Goal: Information Seeking & Learning: Check status

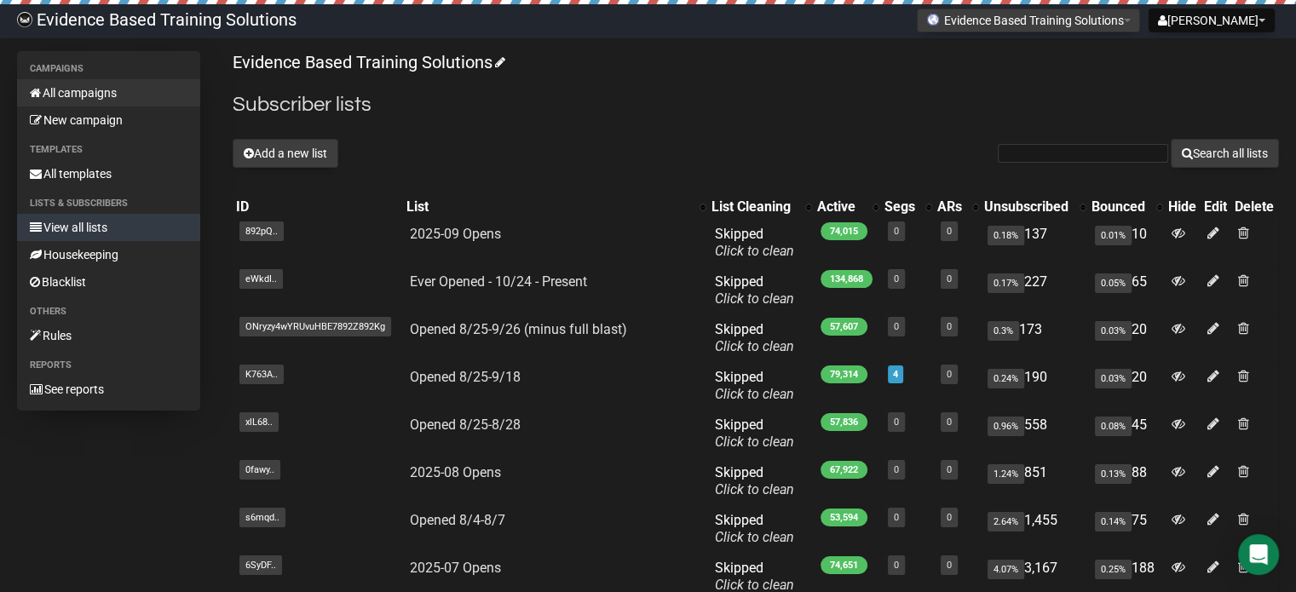
click at [68, 95] on link "All campaigns" at bounding box center [108, 92] width 183 height 27
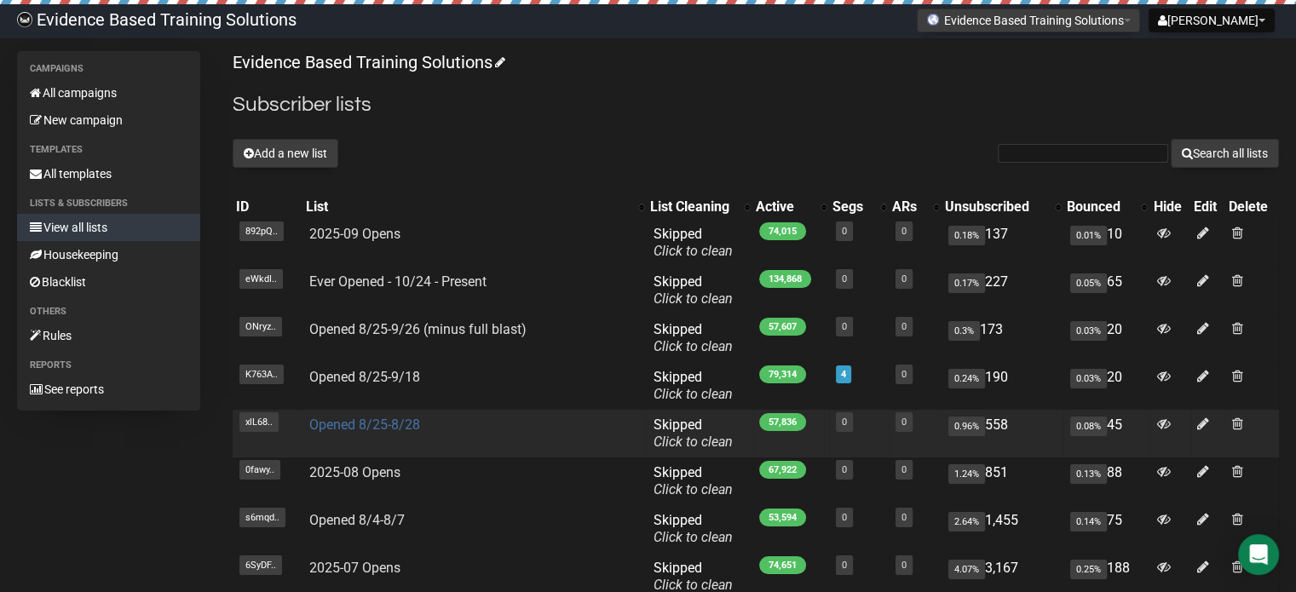
click at [361, 419] on link "Opened 8/25-8/28" at bounding box center [364, 425] width 111 height 16
click at [369, 424] on link "Opened 8/25-8/28" at bounding box center [364, 425] width 111 height 16
click at [399, 423] on link "Opened 8/25-8/28" at bounding box center [364, 425] width 111 height 16
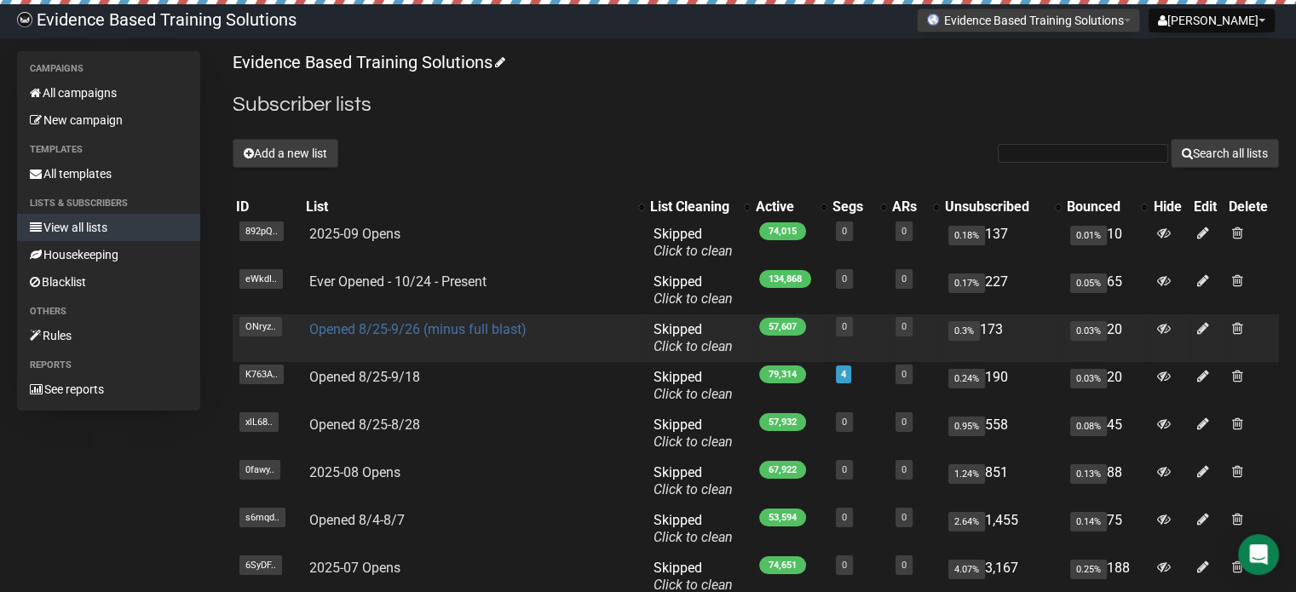
click at [484, 330] on link "Opened 8/25-9/26 (minus full blast)" at bounding box center [417, 329] width 217 height 16
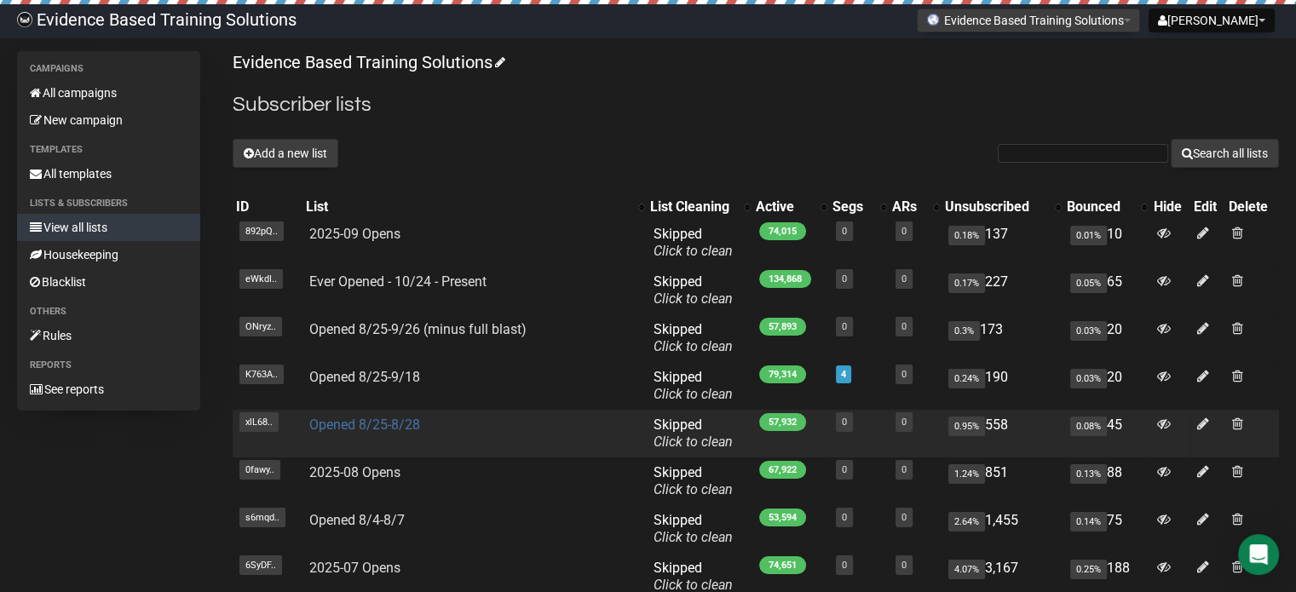
click at [393, 426] on link "Opened 8/25-8/28" at bounding box center [364, 425] width 111 height 16
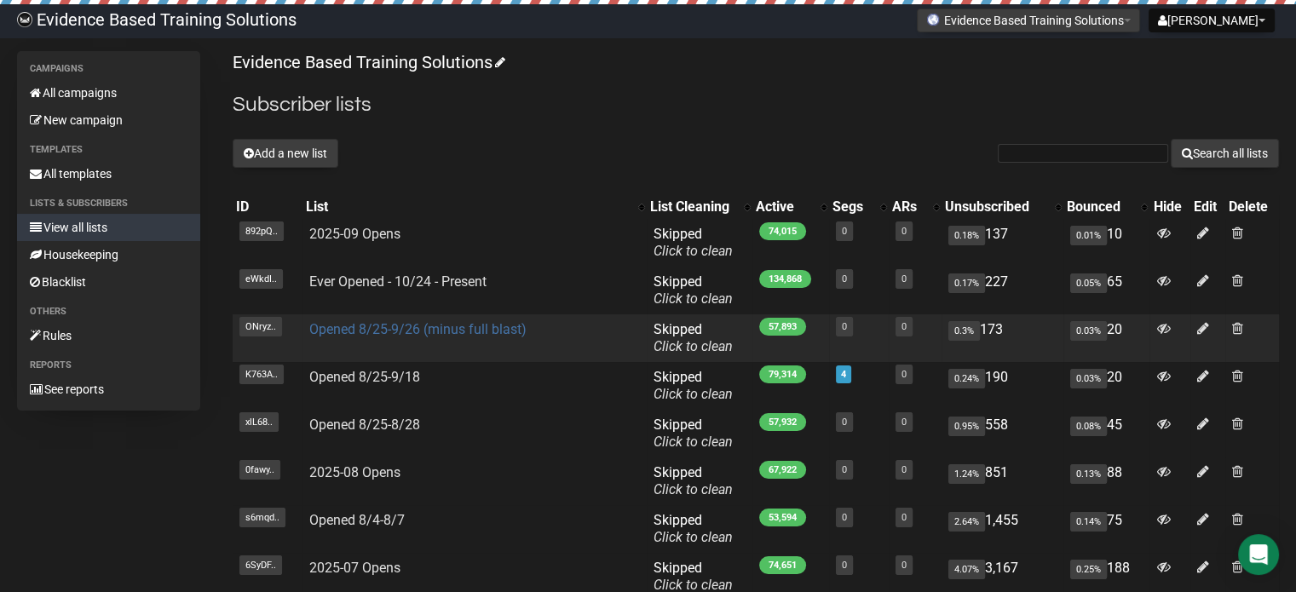
click at [366, 331] on link "Opened 8/25-9/26 (minus full blast)" at bounding box center [417, 329] width 217 height 16
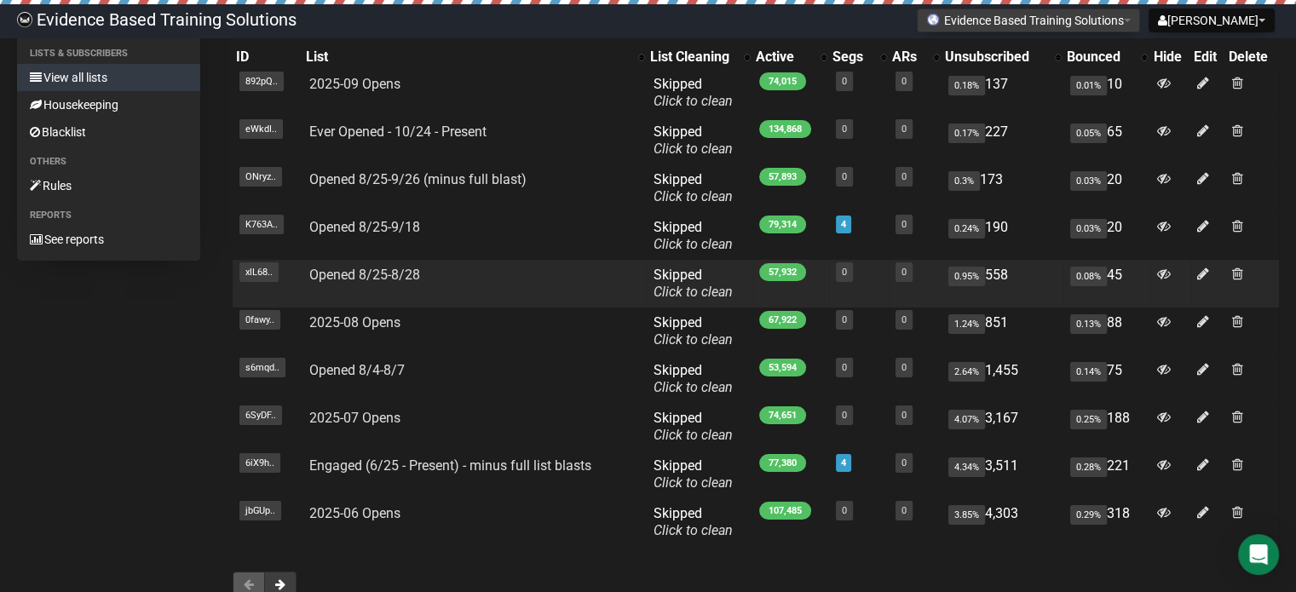
scroll to position [170, 0]
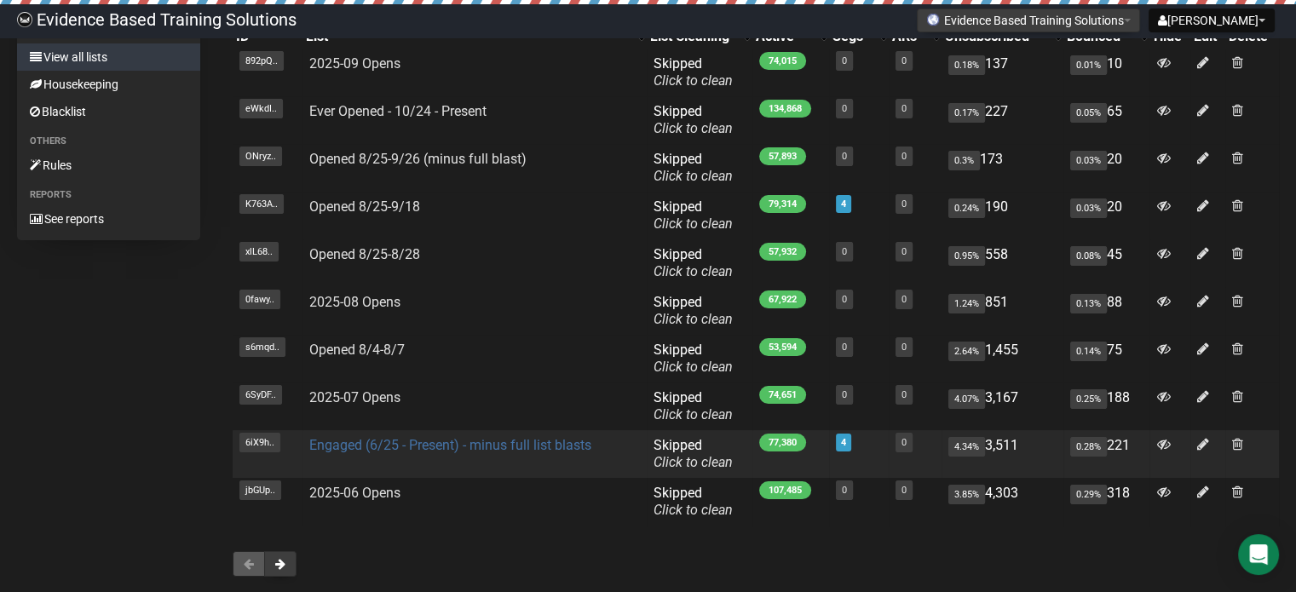
click at [440, 445] on link "Engaged (6/25 - Present) - minus full list blasts" at bounding box center [450, 445] width 282 height 16
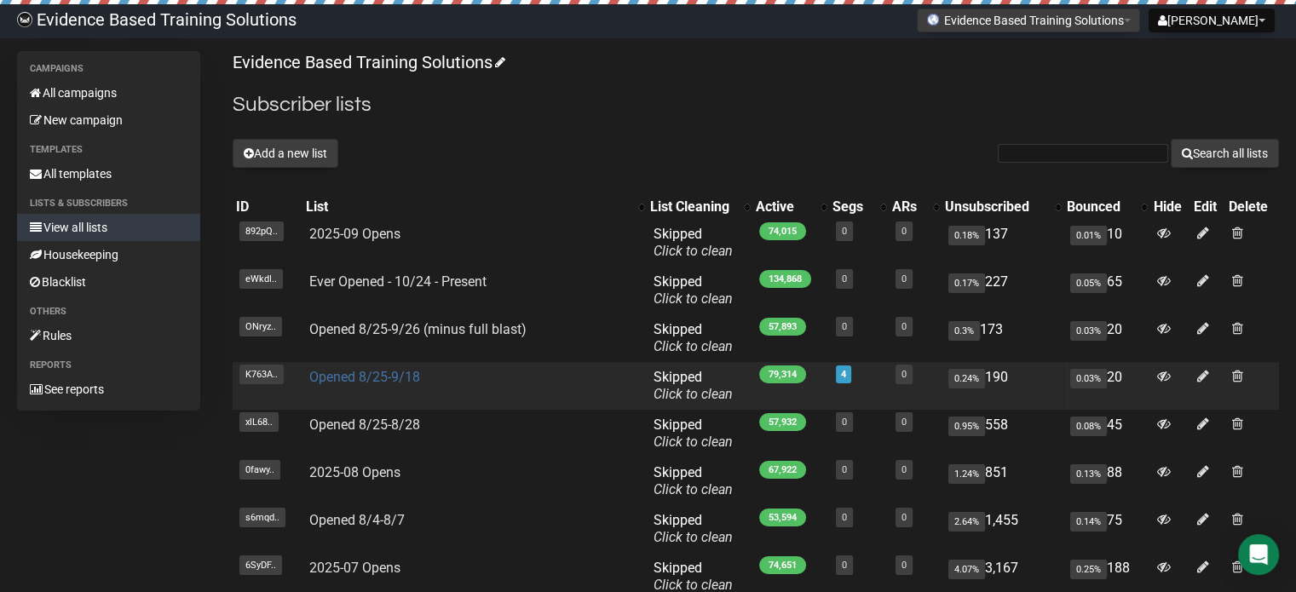
click at [391, 378] on link "Opened 8/25-9/18" at bounding box center [364, 377] width 111 height 16
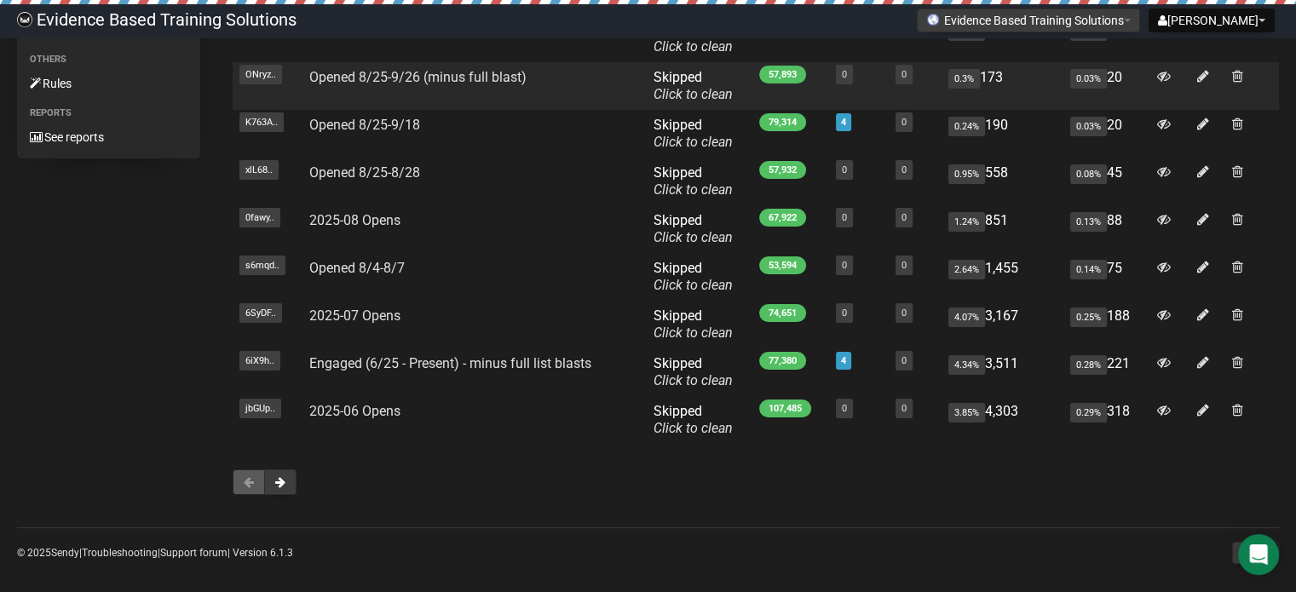
scroll to position [263, 0]
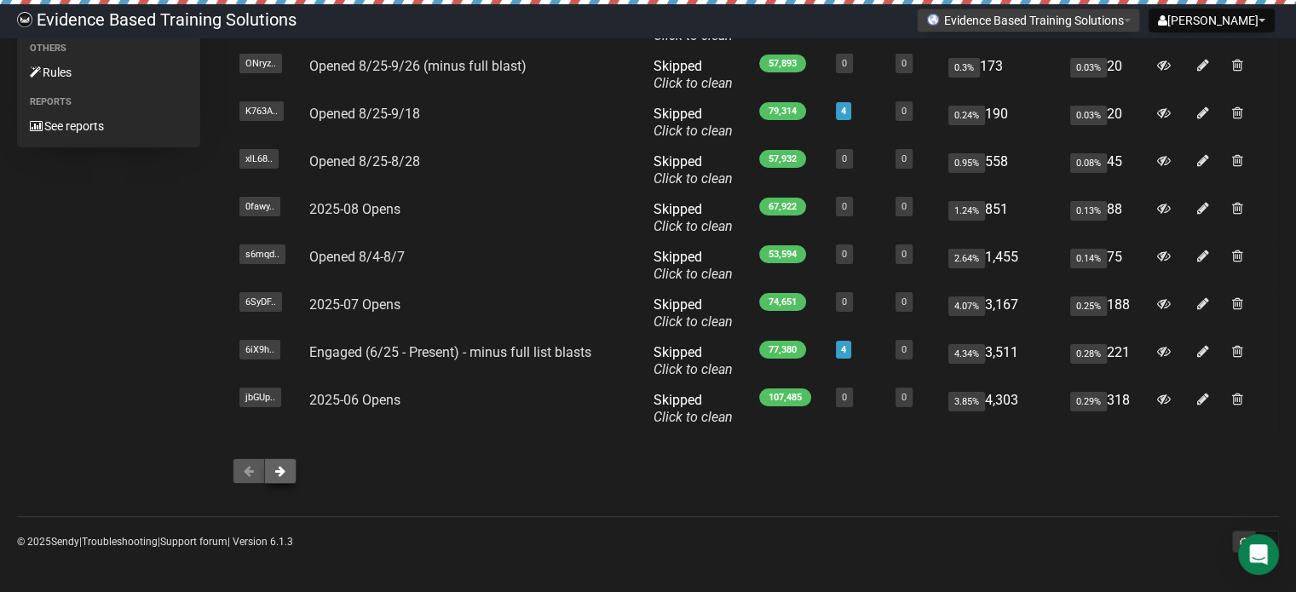
click at [275, 471] on span at bounding box center [280, 471] width 10 height 12
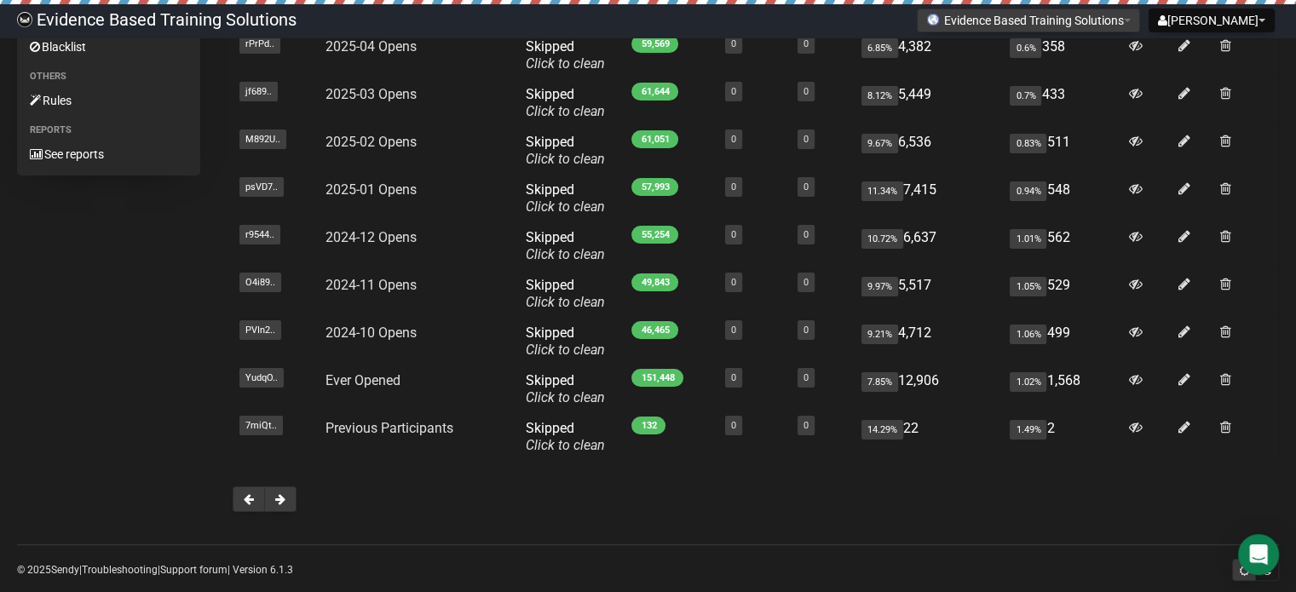
scroll to position [263, 0]
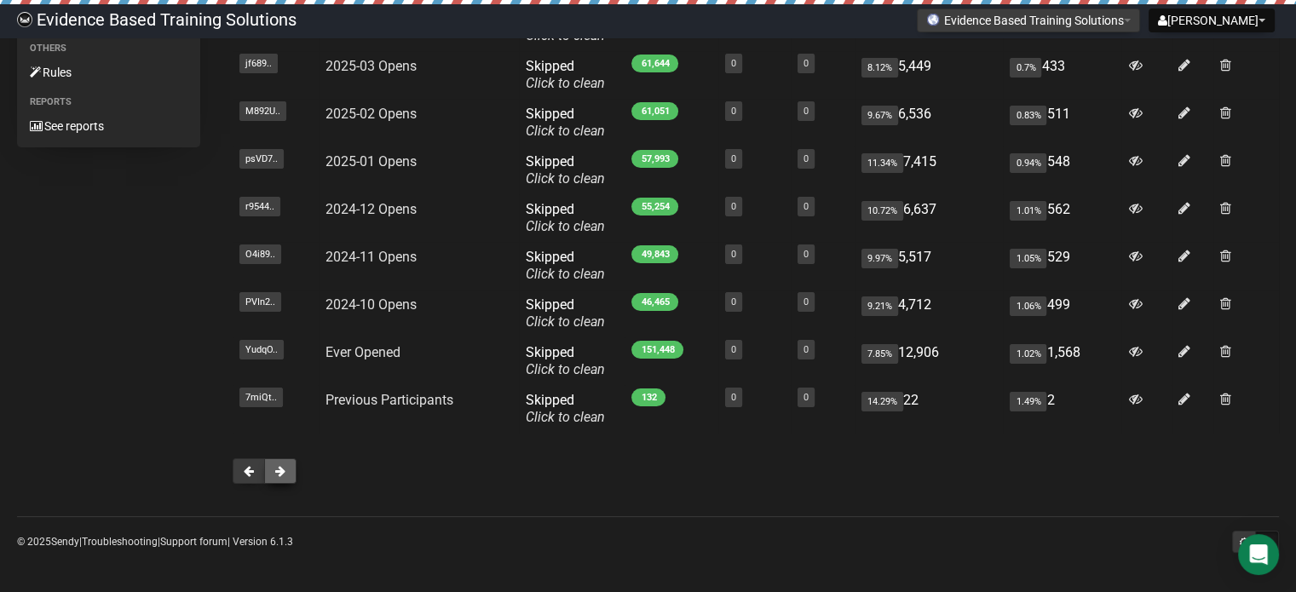
click at [291, 466] on button at bounding box center [280, 471] width 32 height 26
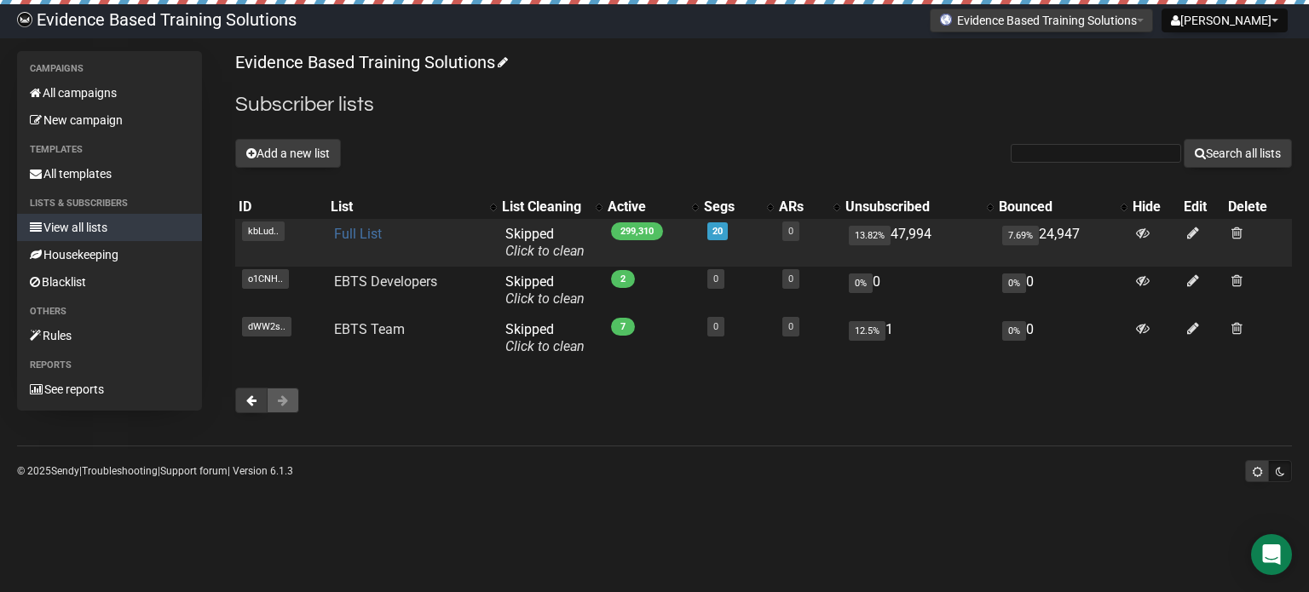
click at [361, 235] on link "Full List" at bounding box center [358, 234] width 48 height 16
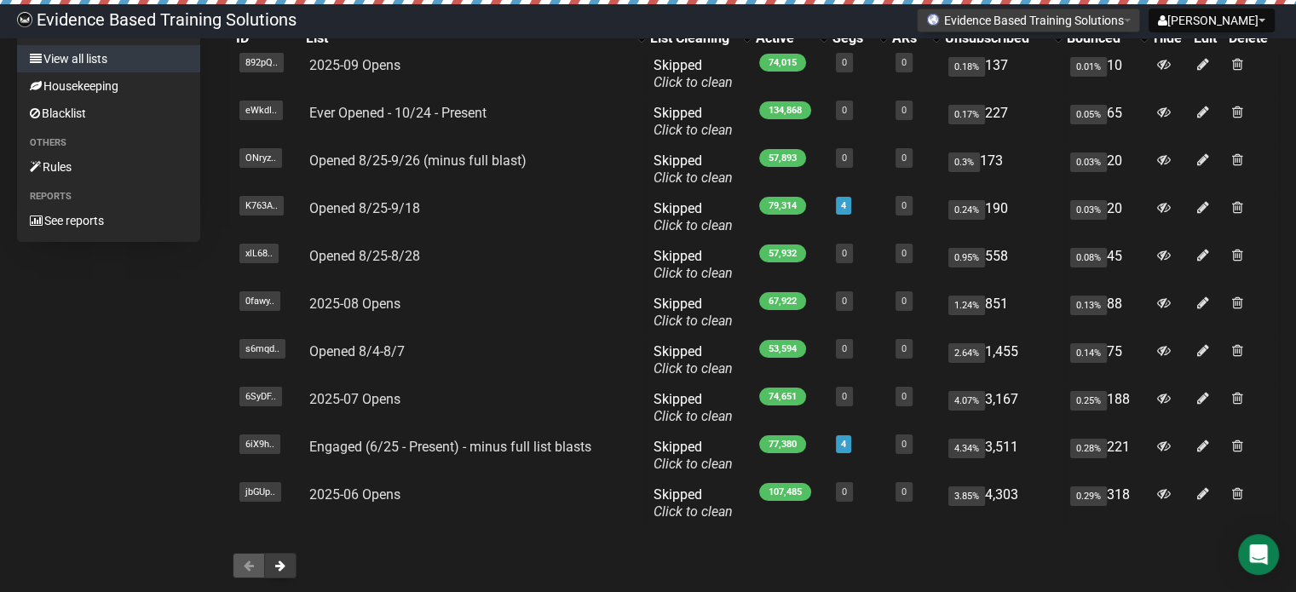
scroll to position [256, 0]
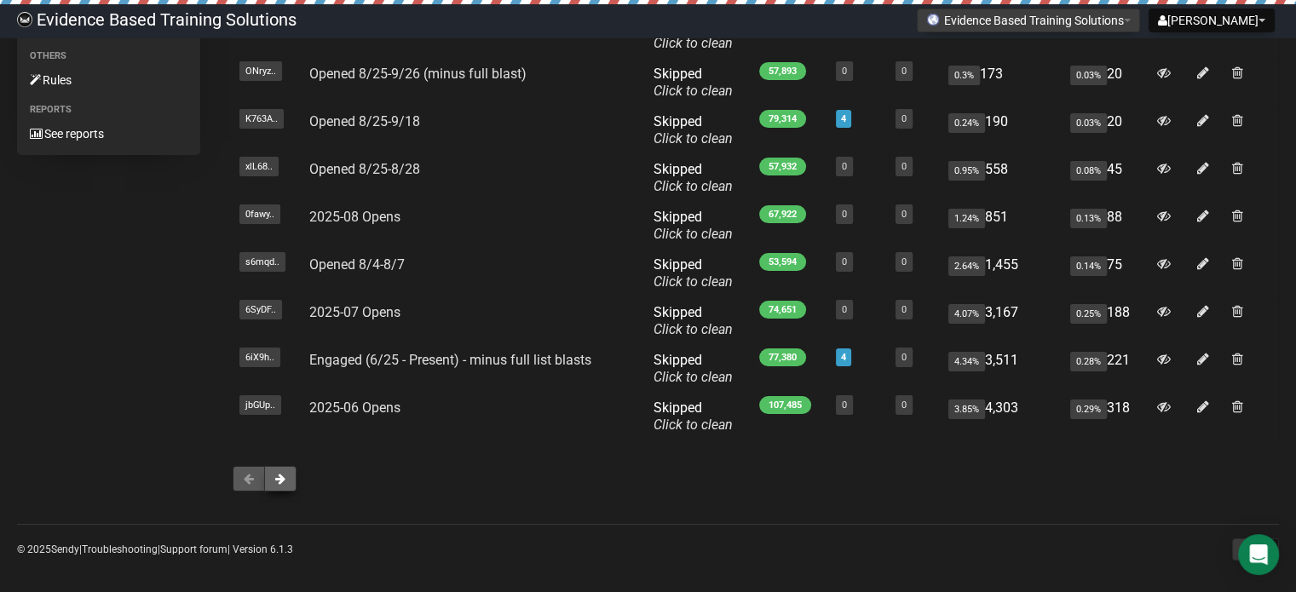
click at [285, 480] on button at bounding box center [280, 479] width 32 height 26
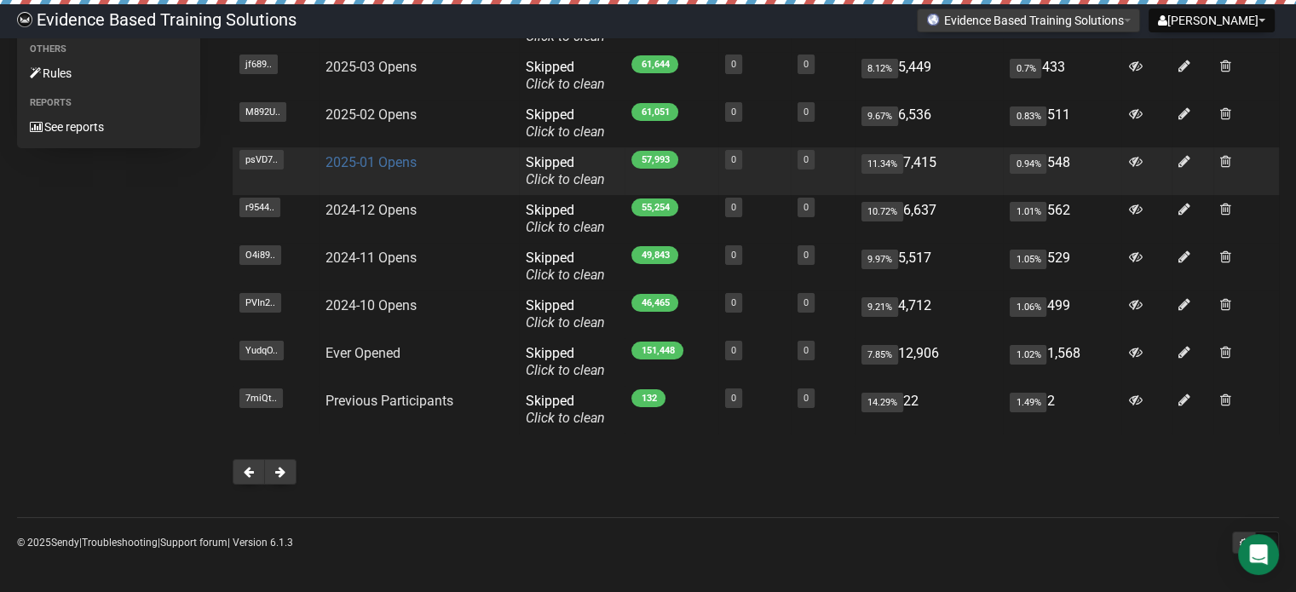
scroll to position [263, 0]
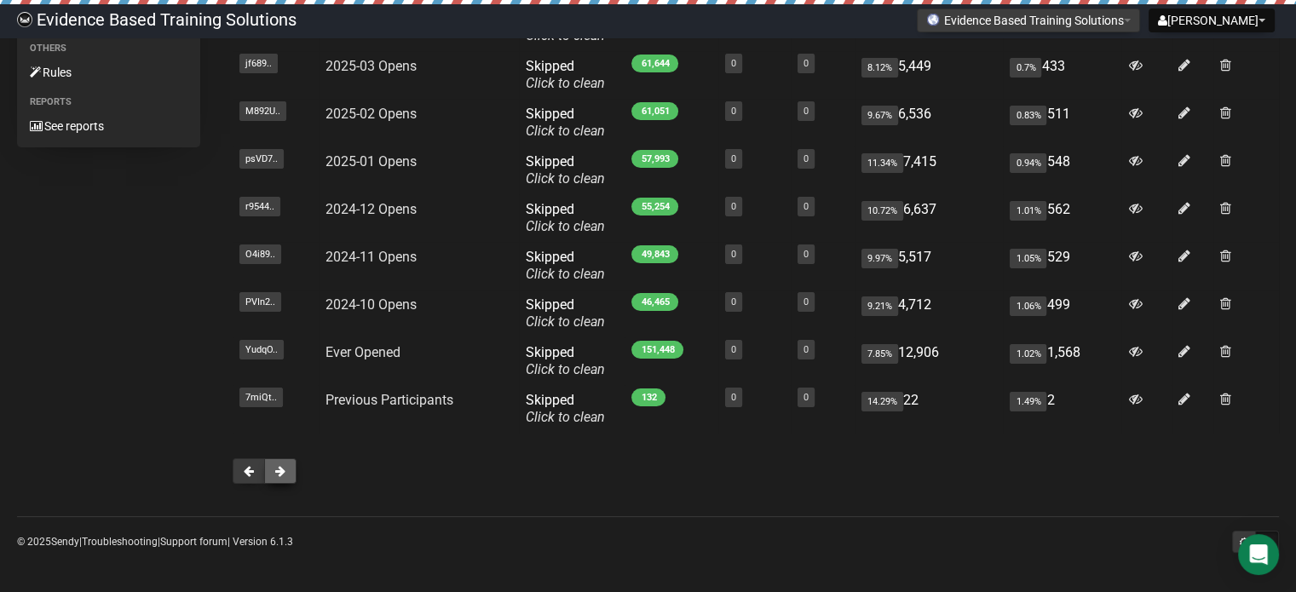
click at [283, 469] on span at bounding box center [280, 471] width 10 height 12
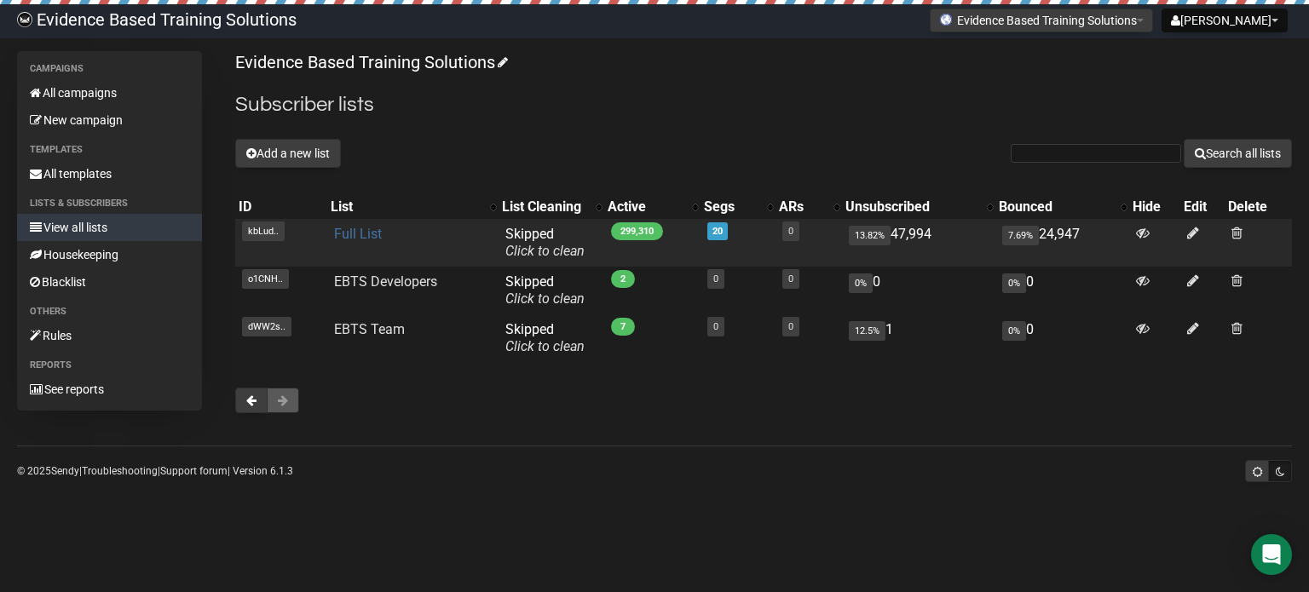
click at [365, 234] on link "Full List" at bounding box center [358, 234] width 48 height 16
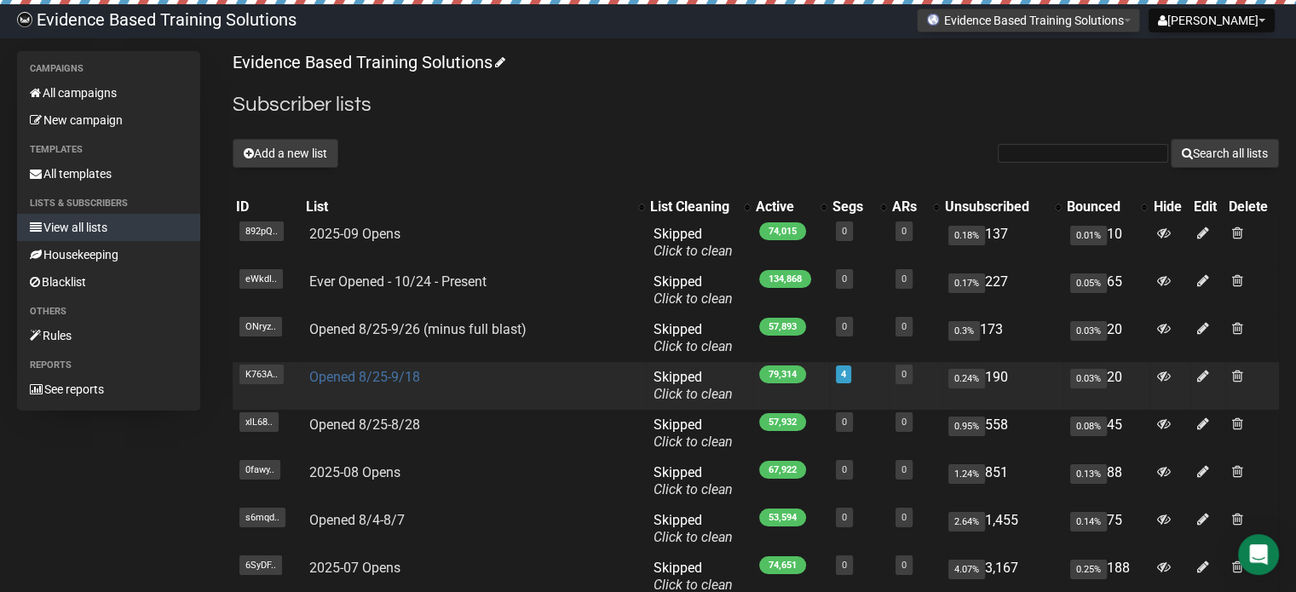
click at [365, 372] on link "Opened 8/25-9/18" at bounding box center [364, 377] width 111 height 16
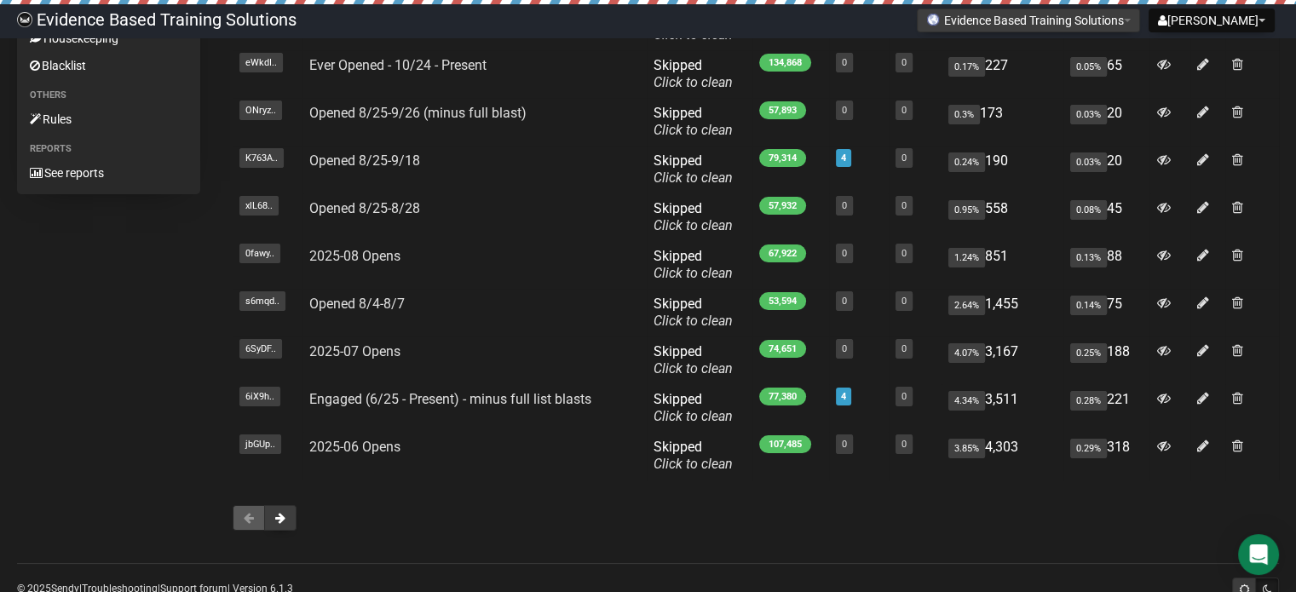
scroll to position [256, 0]
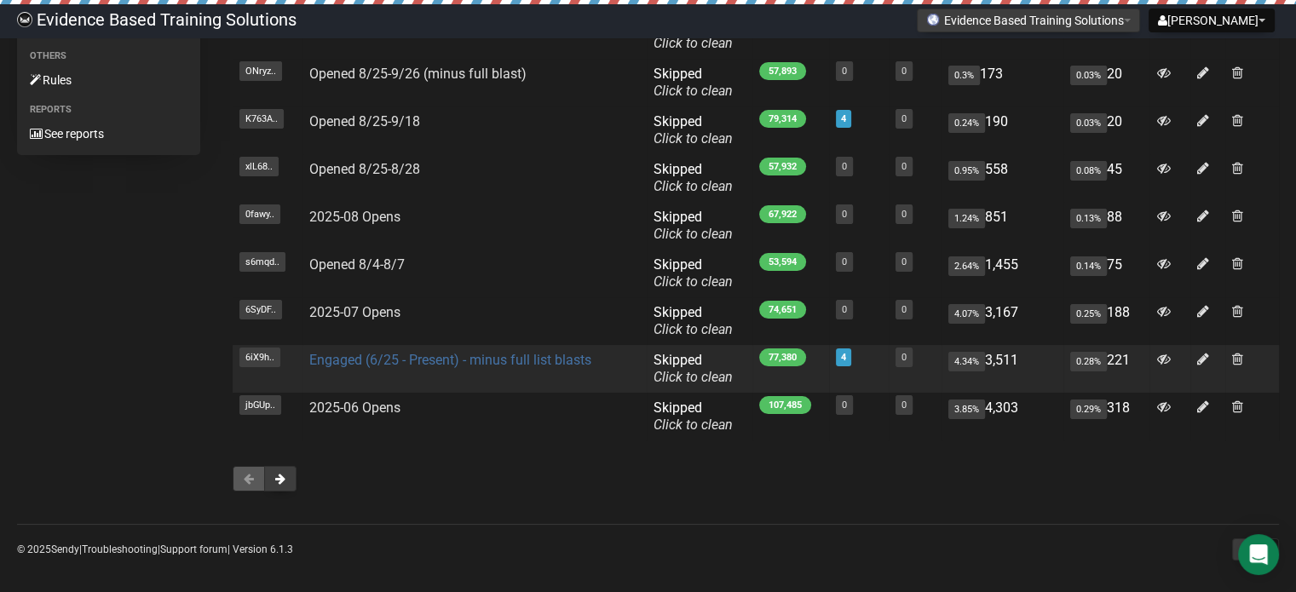
click at [435, 360] on link "Engaged (6/25 - Present) - minus full list blasts" at bounding box center [450, 360] width 282 height 16
